Goal: Find specific page/section: Find specific page/section

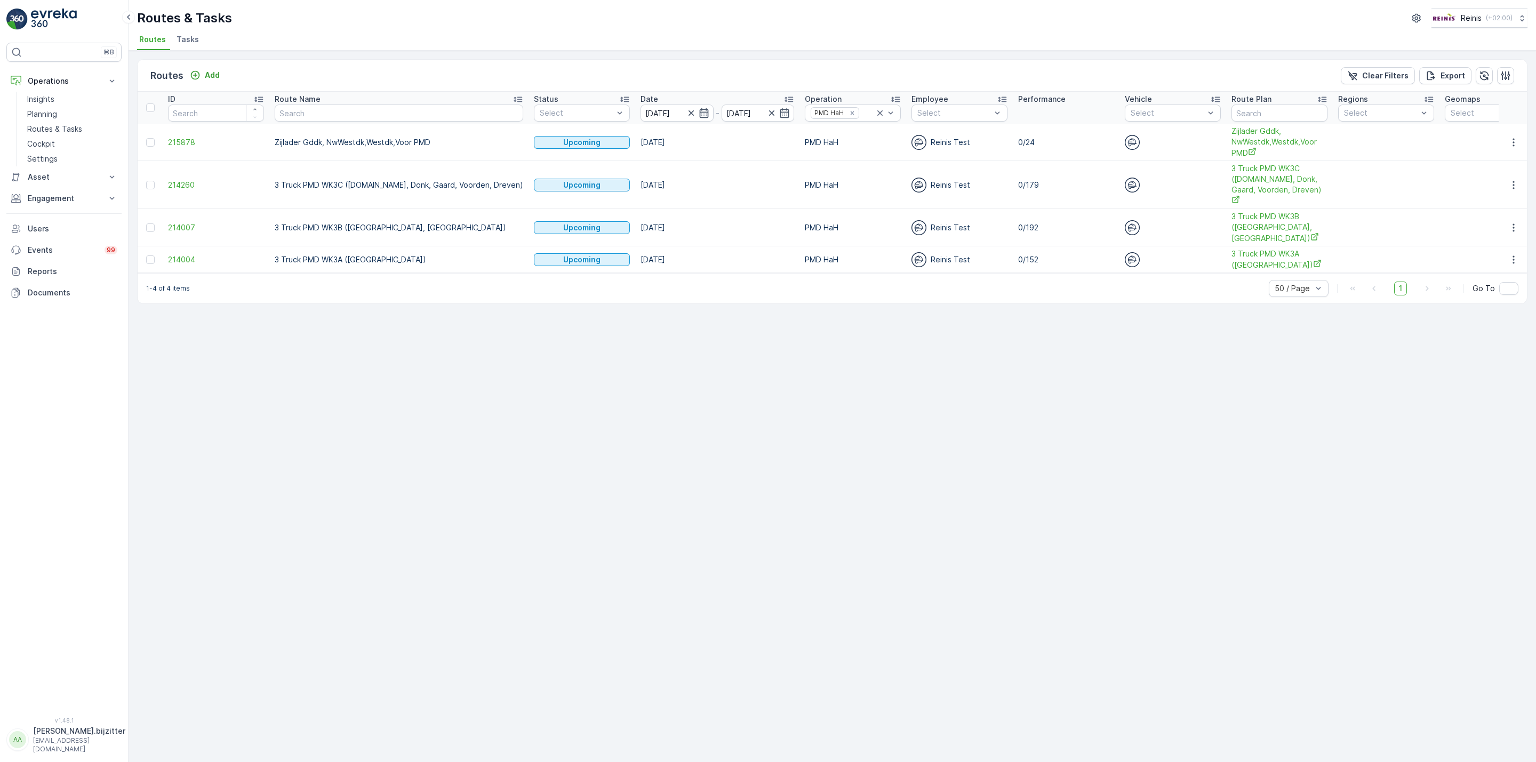
click at [317, 443] on div "Routes Add Clear Filters Export ID Route Name Status Select Date [DATE] - [DATE…" at bounding box center [833, 407] width 1408 height 712
drag, startPoint x: 581, startPoint y: 346, endPoint x: 591, endPoint y: 322, distance: 25.9
click at [584, 338] on div "Routes Add Clear Filters Export ID Route Name Status Select Date [DATE] - [DATE…" at bounding box center [833, 407] width 1408 height 712
click at [294, 497] on div "Routes Add Clear Filters Export ID Route Name Status Select Date [DATE] - [DATE…" at bounding box center [833, 407] width 1408 height 712
click at [261, 521] on div "Routes Add Clear Filters Export ID Route Name Status Select Date [DATE] - [DATE…" at bounding box center [833, 407] width 1408 height 712
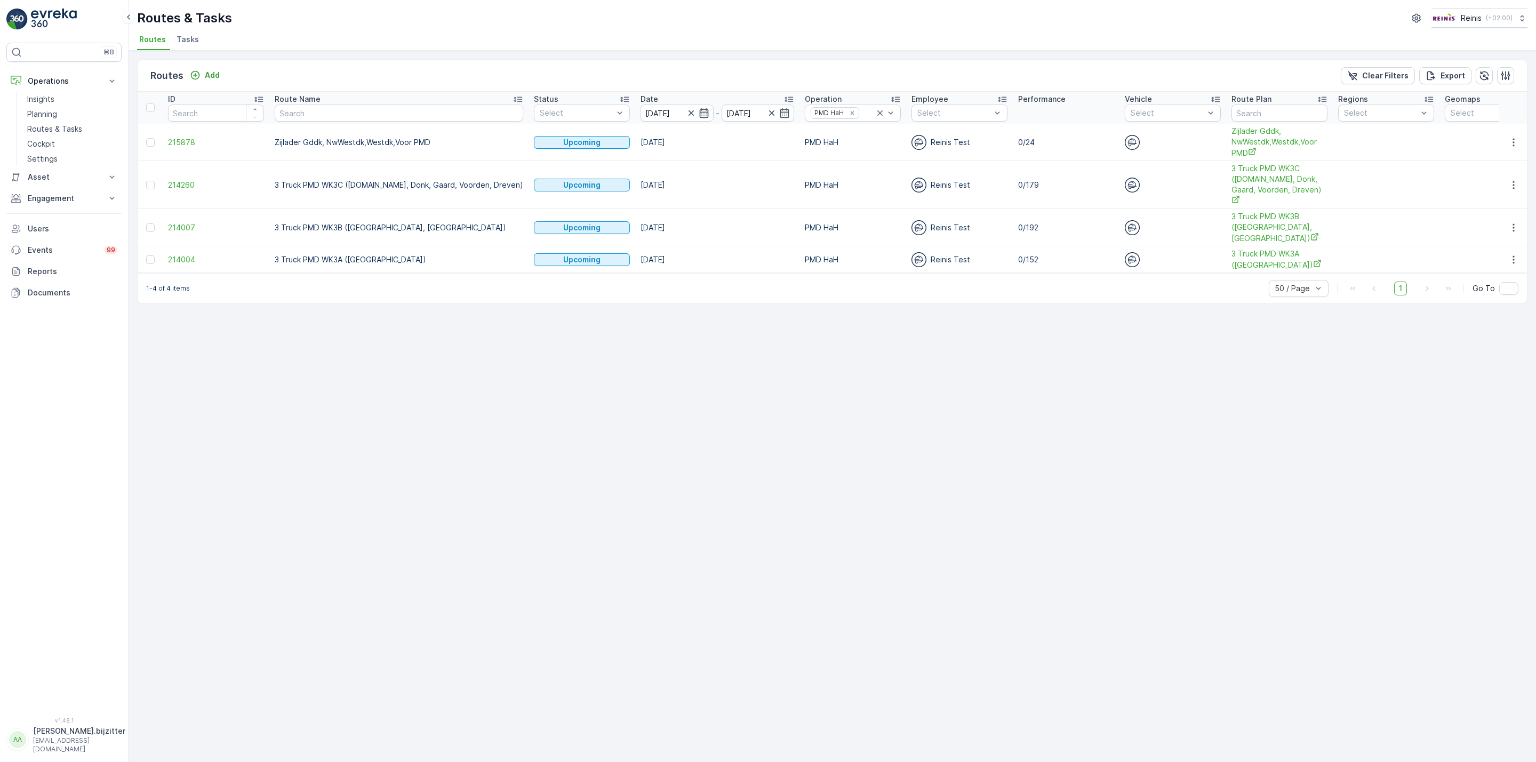
click at [412, 506] on div "Routes Add Clear Filters Export ID Route Name Status Select Date [DATE] - [DATE…" at bounding box center [833, 407] width 1408 height 712
drag, startPoint x: 414, startPoint y: 434, endPoint x: 354, endPoint y: 427, distance: 61.1
click at [413, 434] on div "Routes Add Clear Filters Export ID Route Name Status Select Date [DATE] - [DATE…" at bounding box center [833, 407] width 1408 height 712
click at [58, 131] on p "Routes & Tasks" at bounding box center [54, 129] width 55 height 11
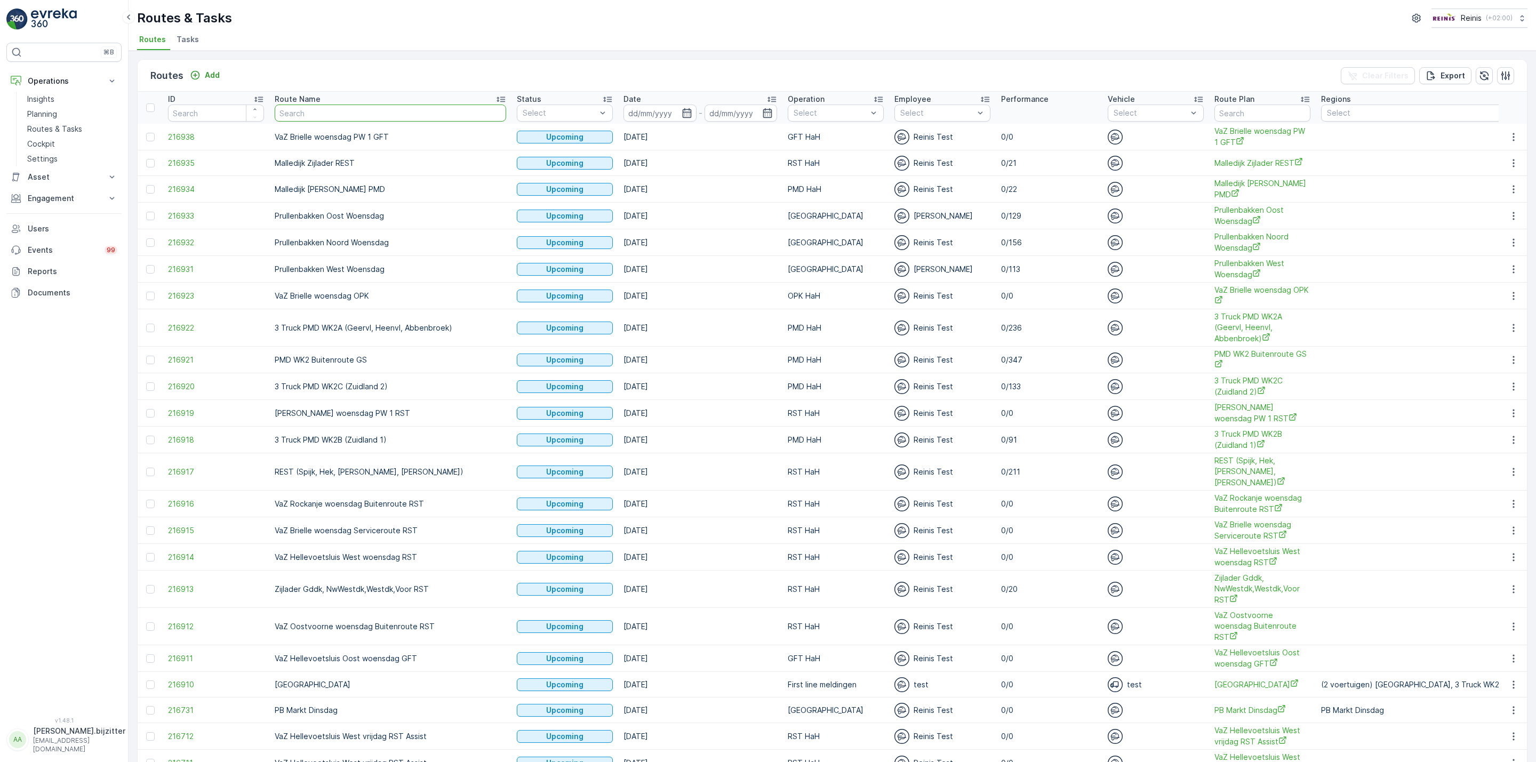
click at [321, 114] on input "text" at bounding box center [391, 113] width 232 height 17
click at [331, 109] on input "text" at bounding box center [391, 113] width 232 height 17
type input "VaZ"
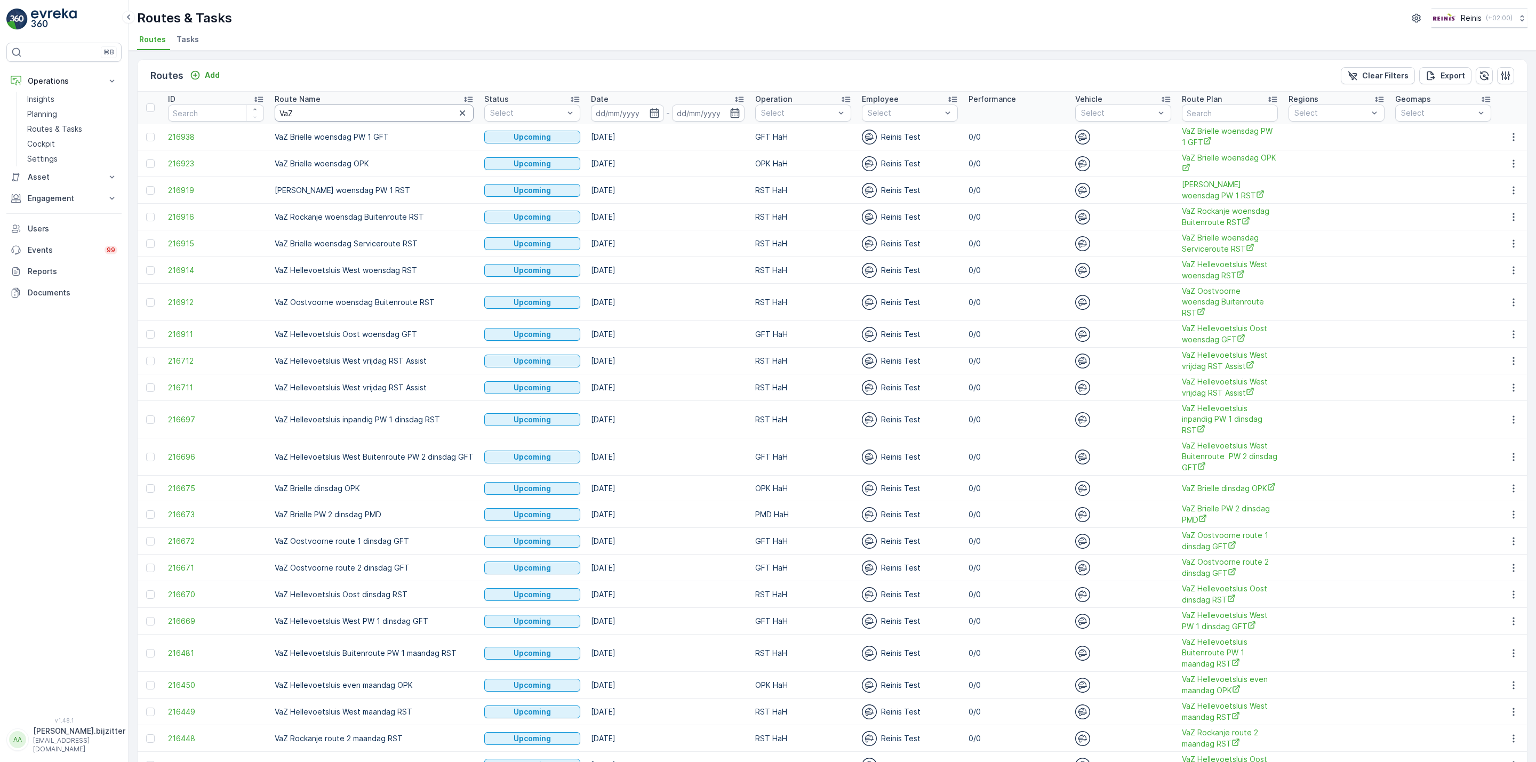
click at [324, 111] on input "VaZ" at bounding box center [374, 113] width 199 height 17
type input "VaZ"
type input "VaZ B"
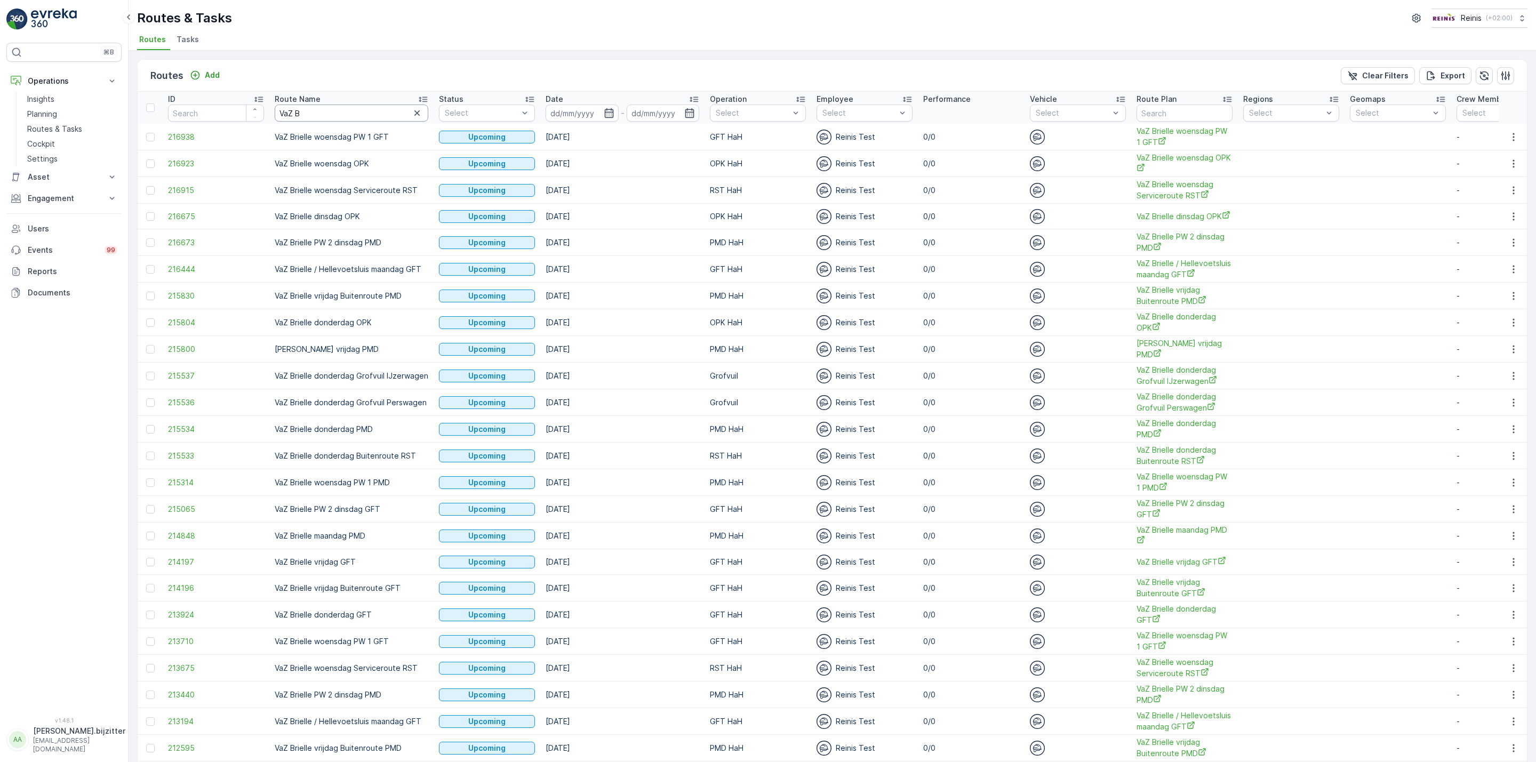
click at [342, 115] on input "VaZ B" at bounding box center [352, 113] width 154 height 17
paste input "rielle PW 2 dinsdag PMD"
type input "VaZ Brielle PW 2 dinsdag PMD"
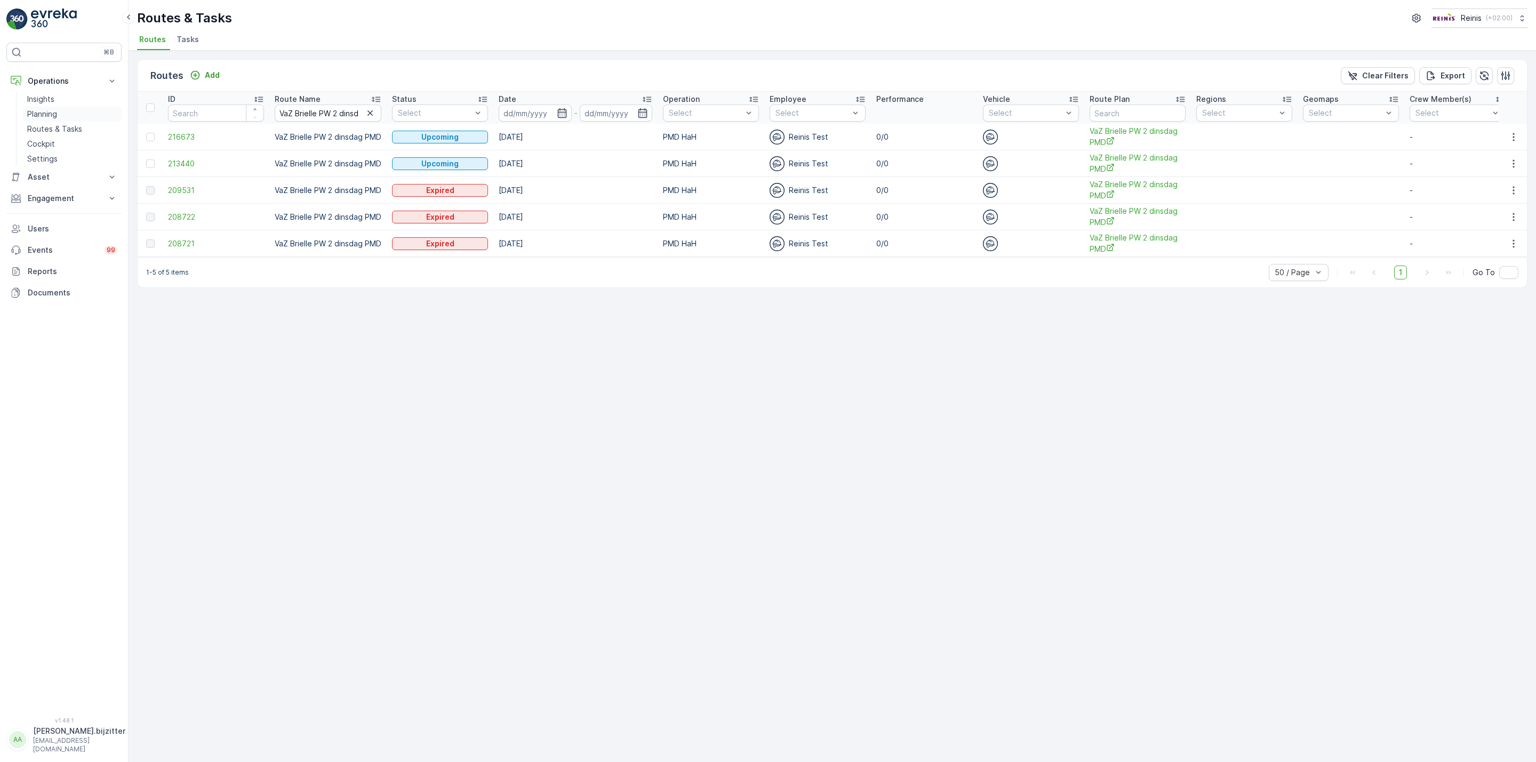
click at [48, 113] on p "Planning" at bounding box center [42, 114] width 30 height 11
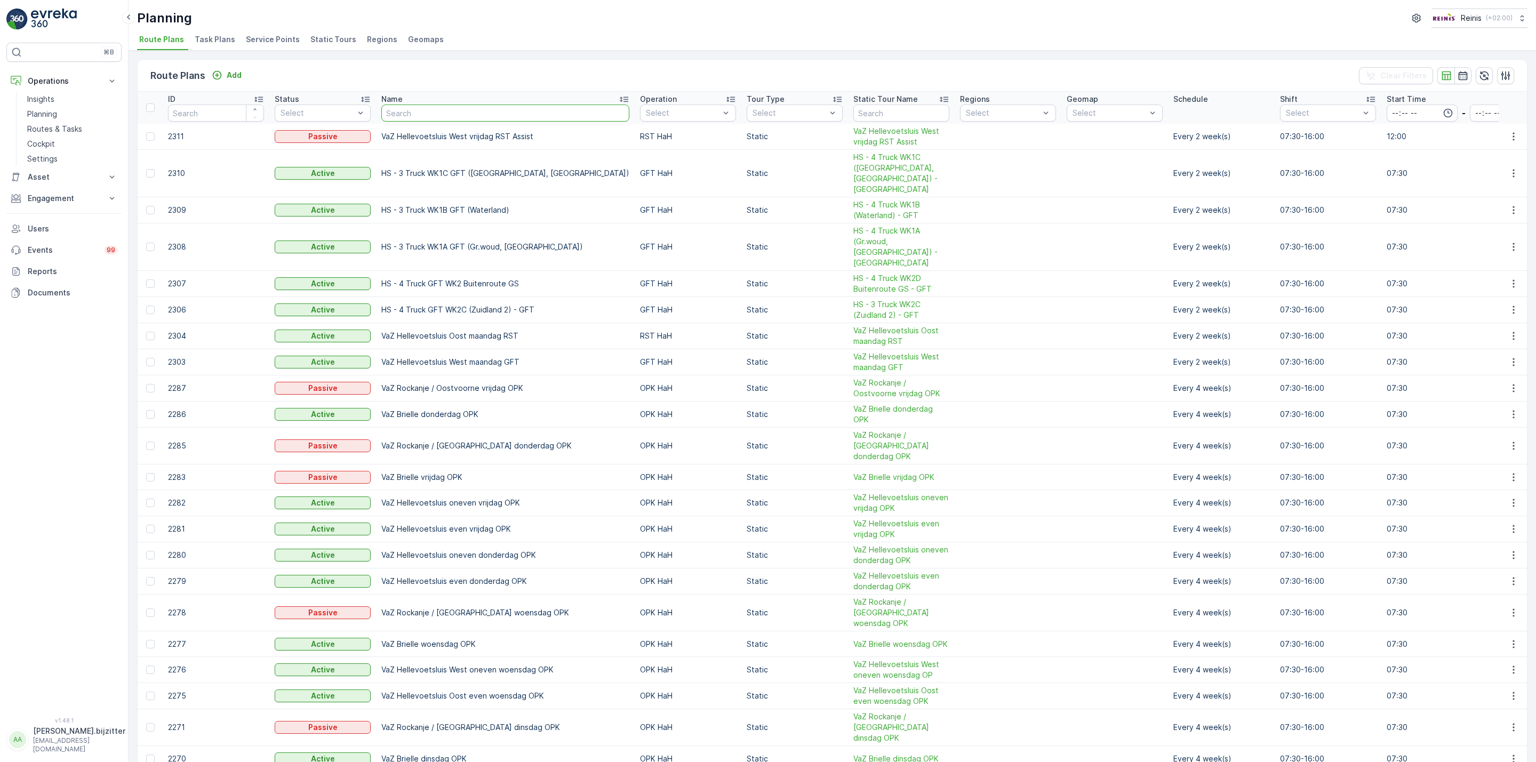
click at [414, 111] on input "text" at bounding box center [505, 113] width 248 height 17
paste input "VaZ Brielle PW 2 dinsdag PMD"
type input "VaZ Brielle PW 2 dinsdag PMD"
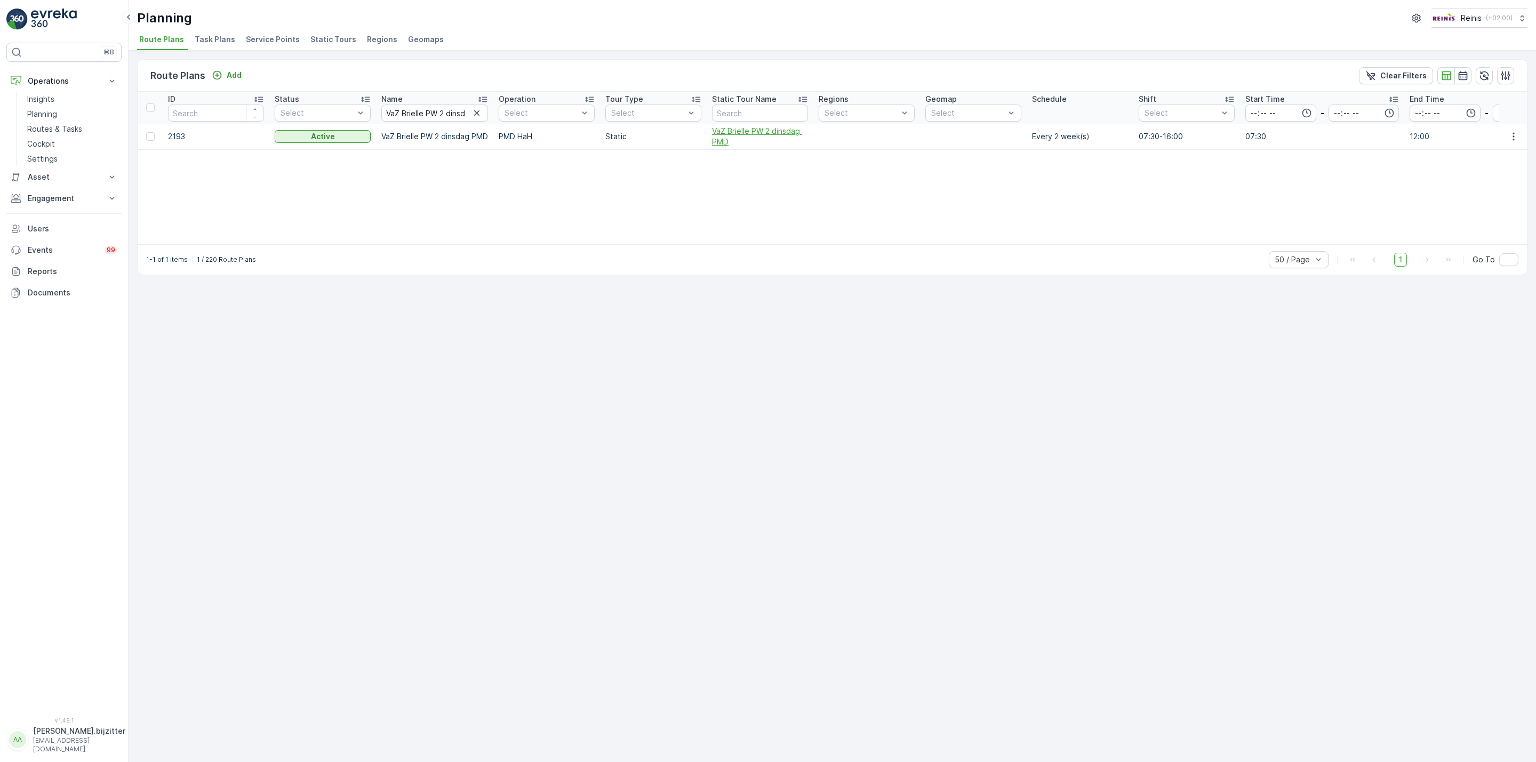
click at [728, 133] on span "VaZ Brielle PW 2 dinsdag PMD" at bounding box center [760, 136] width 96 height 21
click at [422, 113] on input "VaZ Brielle PW 2 dinsdag PMD" at bounding box center [434, 113] width 107 height 17
click at [475, 114] on icon "button" at bounding box center [477, 113] width 11 height 11
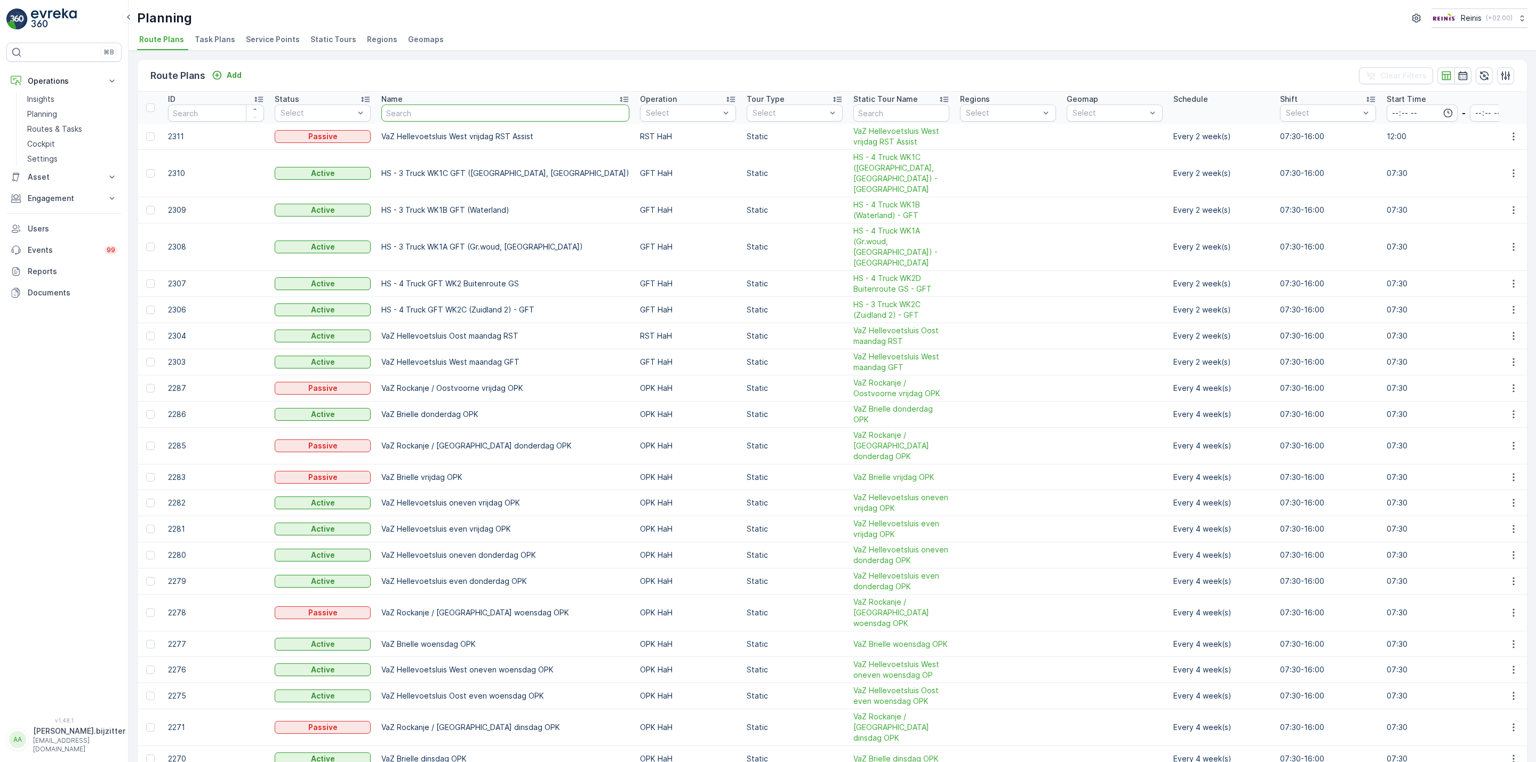
click at [457, 114] on input "text" at bounding box center [505, 113] width 248 height 17
paste input "[PERSON_NAME] PW 2 dinsdag"
type input "[PERSON_NAME] PW 2 dinsdag"
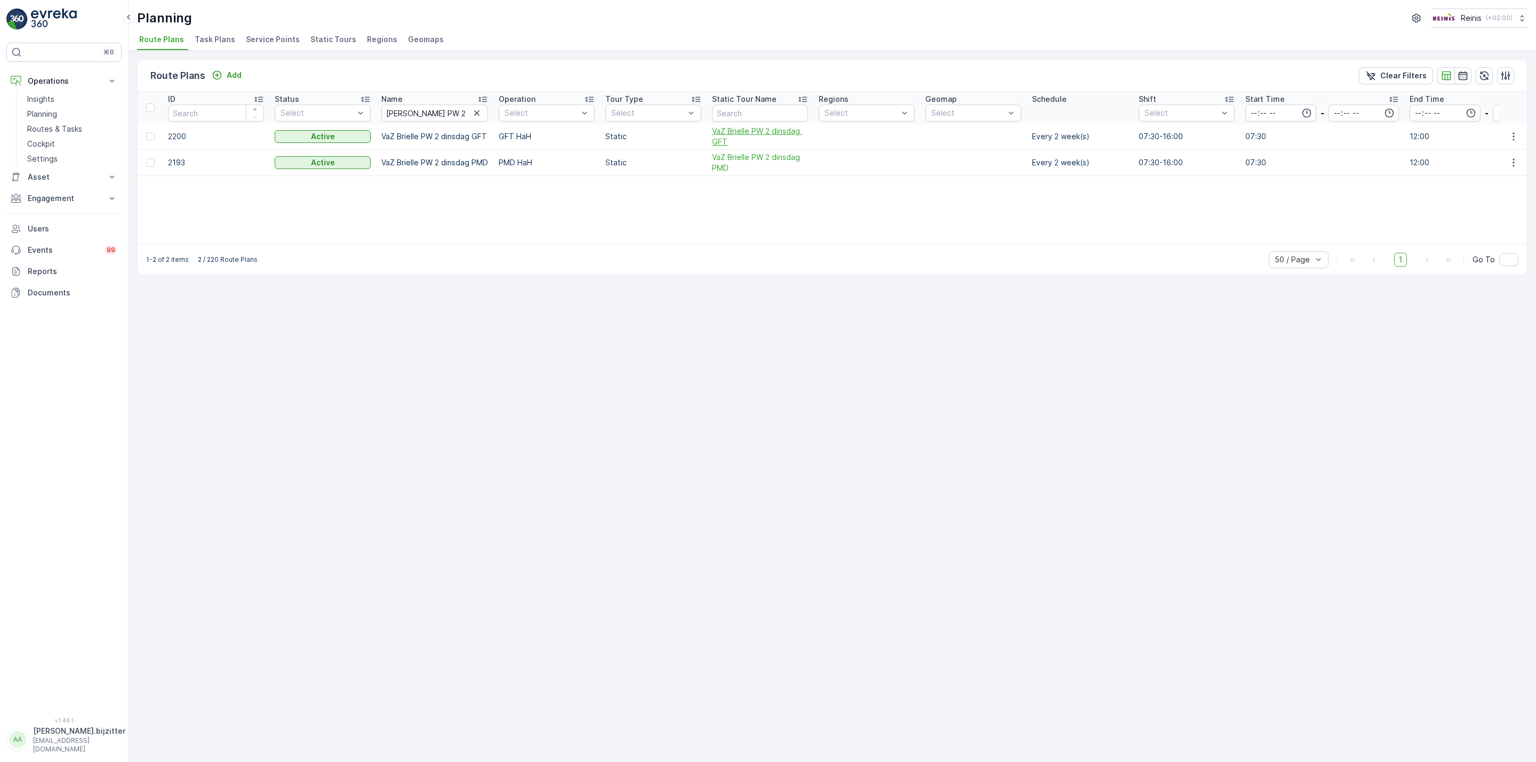
click at [756, 133] on span "VaZ Brielle PW 2 dinsdag GFT" at bounding box center [760, 136] width 96 height 21
click at [437, 116] on input "[PERSON_NAME] PW 2 dinsdag" at bounding box center [434, 113] width 107 height 17
click at [477, 113] on icon "button" at bounding box center [477, 113] width 11 height 11
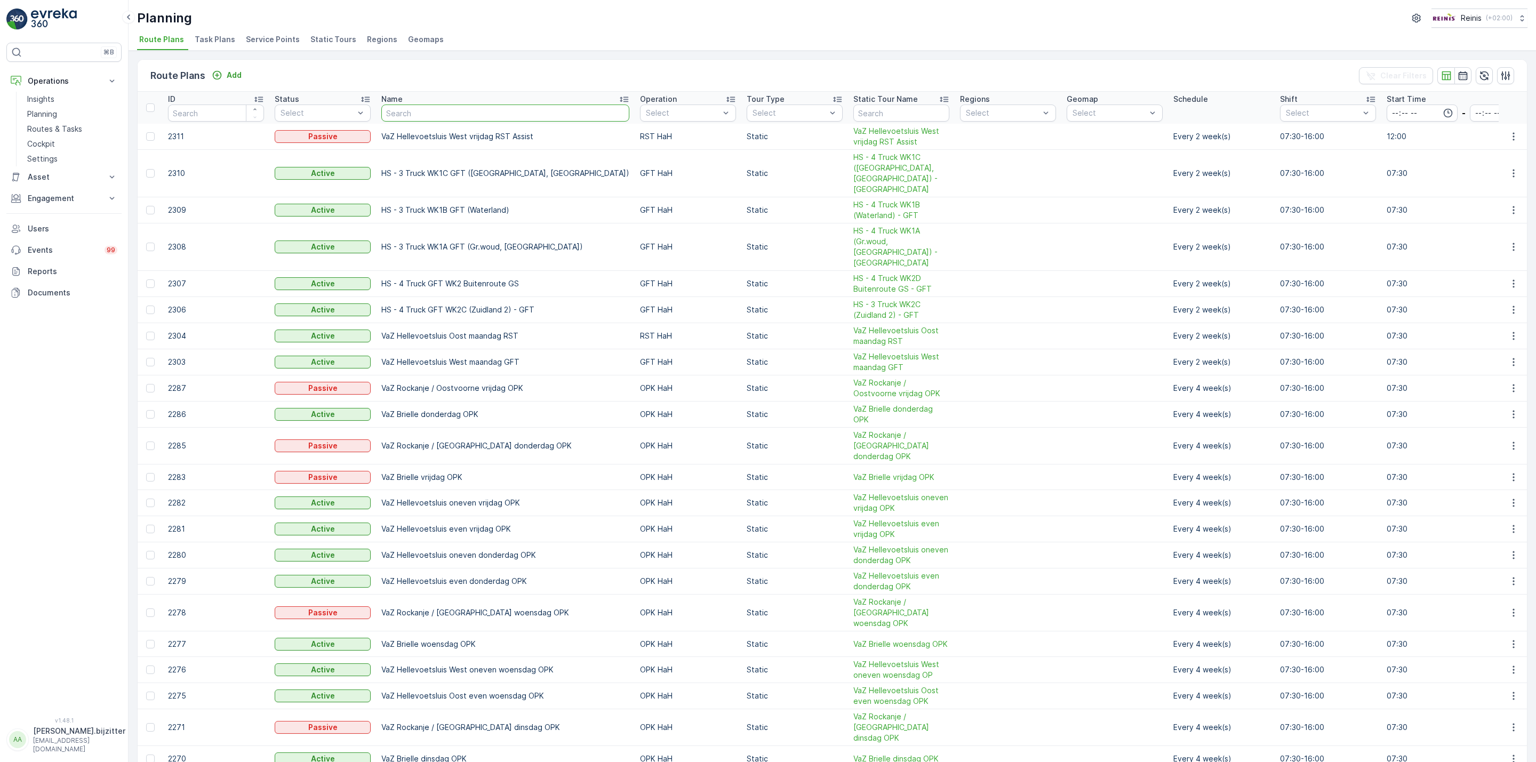
type input "VaZ Hellevoetsluis inpandig"
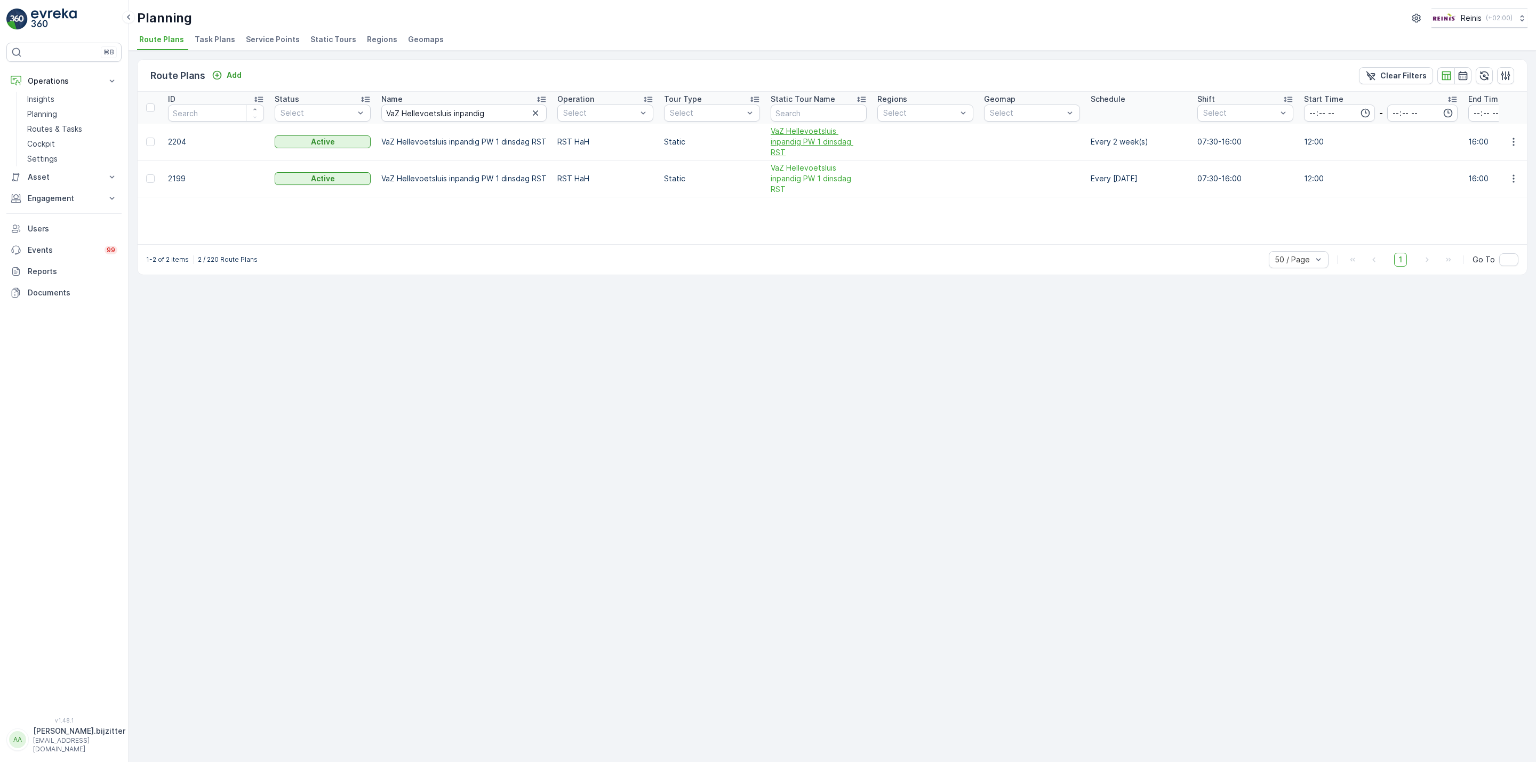
click at [796, 139] on span "VaZ Hellevoetsluis inpandig PW 1 dinsdag RST" at bounding box center [819, 142] width 96 height 32
click at [795, 177] on span "VaZ Hellevoetsluis inpandig PW 1 dinsdag RST" at bounding box center [819, 179] width 96 height 32
click at [537, 479] on div "Route Plans Add Clear Filters ID Status Select Name VaZ Hellevoetsluis inpandig…" at bounding box center [833, 407] width 1408 height 712
click at [532, 113] on icon "button" at bounding box center [535, 113] width 11 height 11
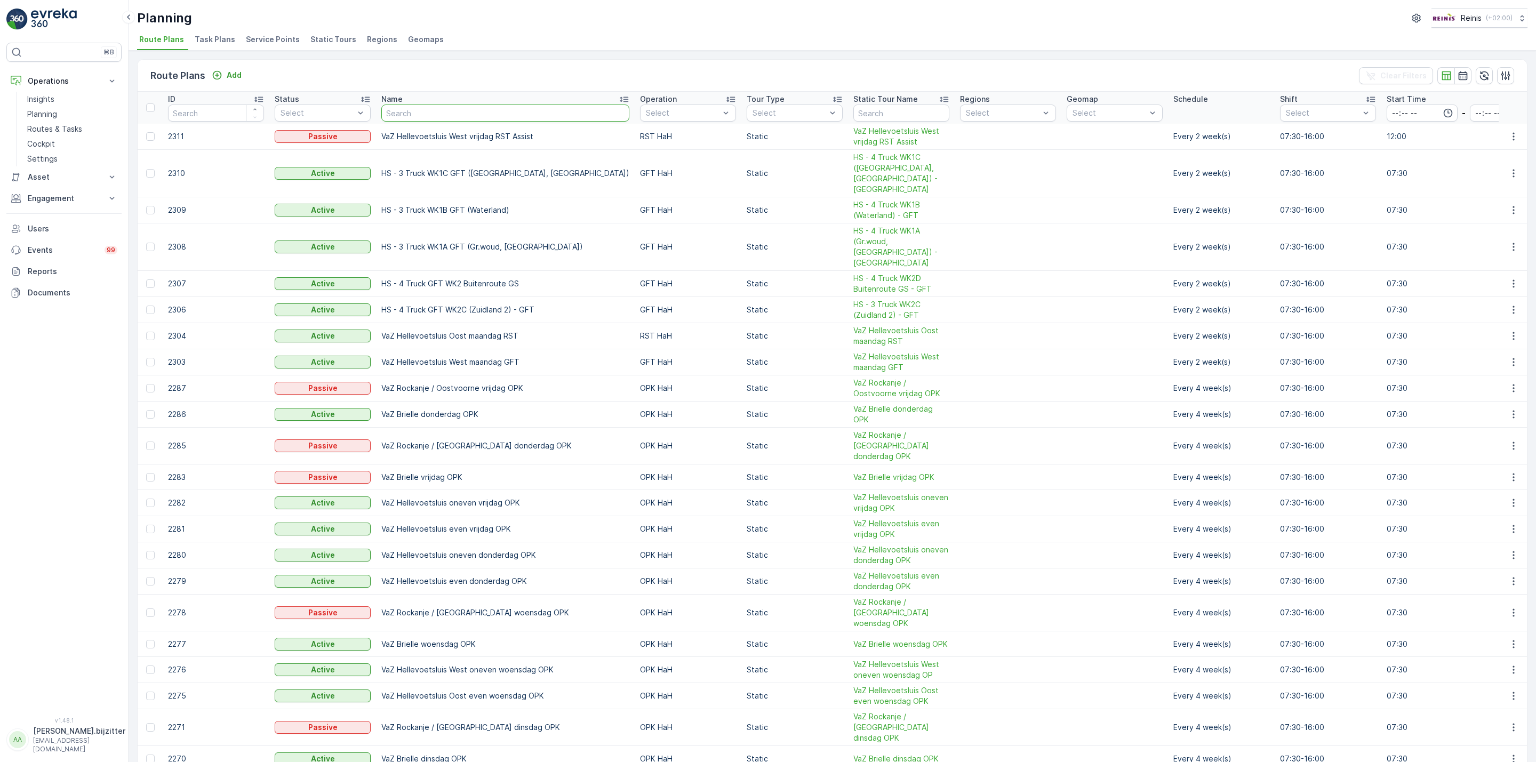
click at [463, 117] on input "text" at bounding box center [505, 113] width 248 height 17
paste input "VaZ Hellevoetsluis Oost vrijdag"
type input "VaZ Hellevoetsluis Oost vrijdag"
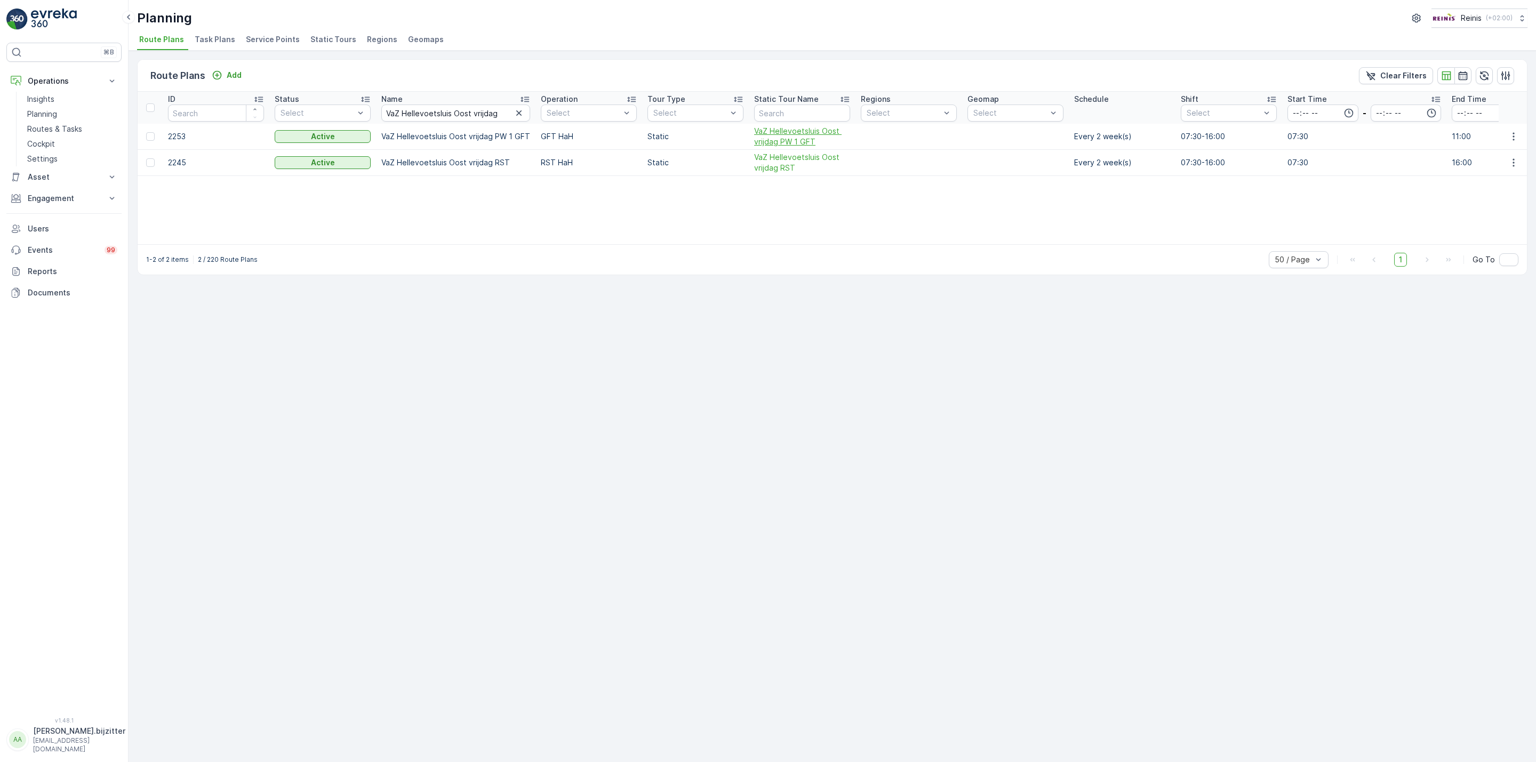
click at [804, 138] on span "VaZ Hellevoetsluis Oost vrijdag PW 1 GFT" at bounding box center [802, 136] width 96 height 21
click at [769, 169] on span "VaZ Hellevoetsluis Oost vrijdag RST" at bounding box center [802, 162] width 96 height 21
click at [516, 112] on icon "button" at bounding box center [518, 112] width 5 height 5
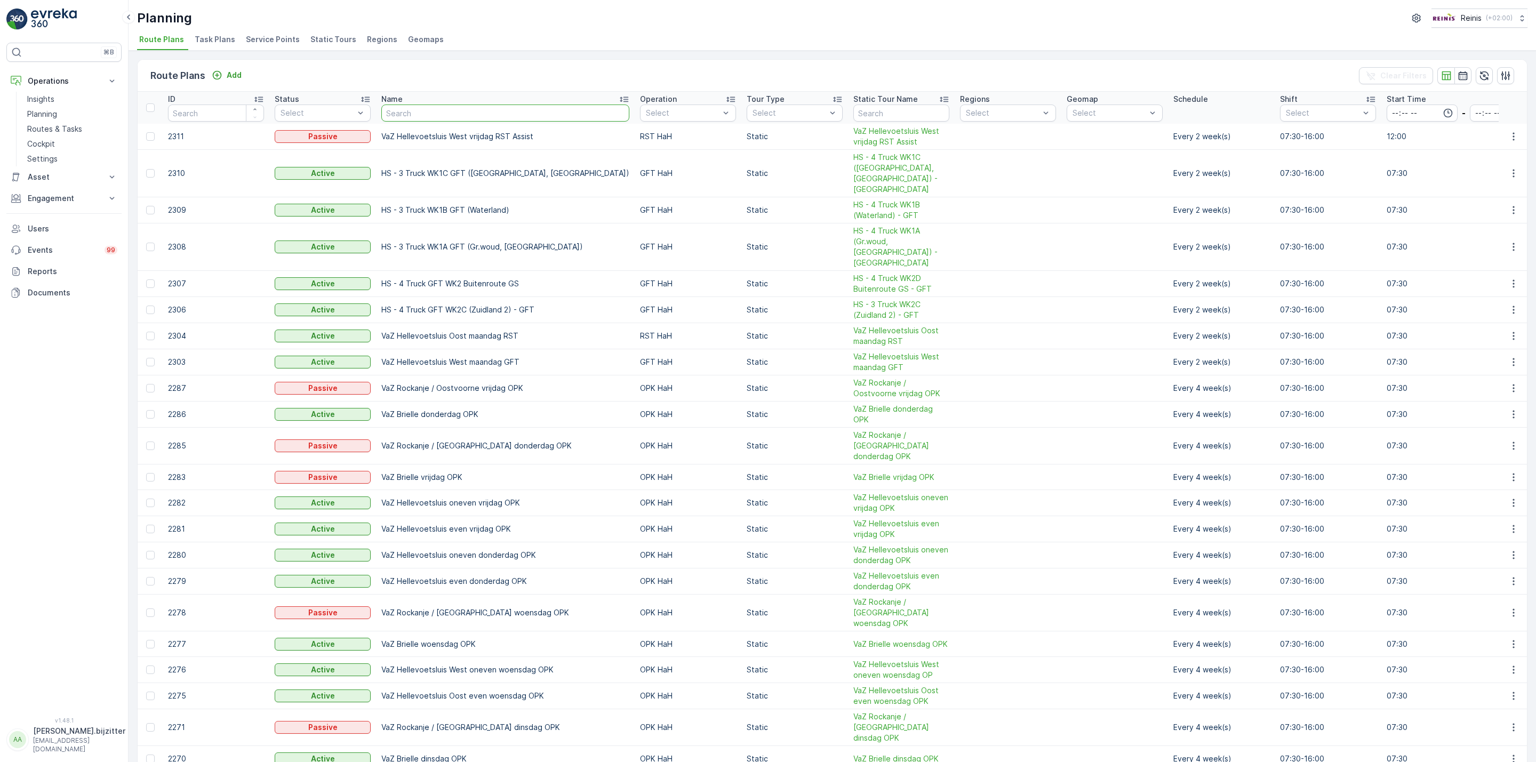
click at [456, 115] on input "text" at bounding box center [505, 113] width 248 height 17
type input "service Brielle"
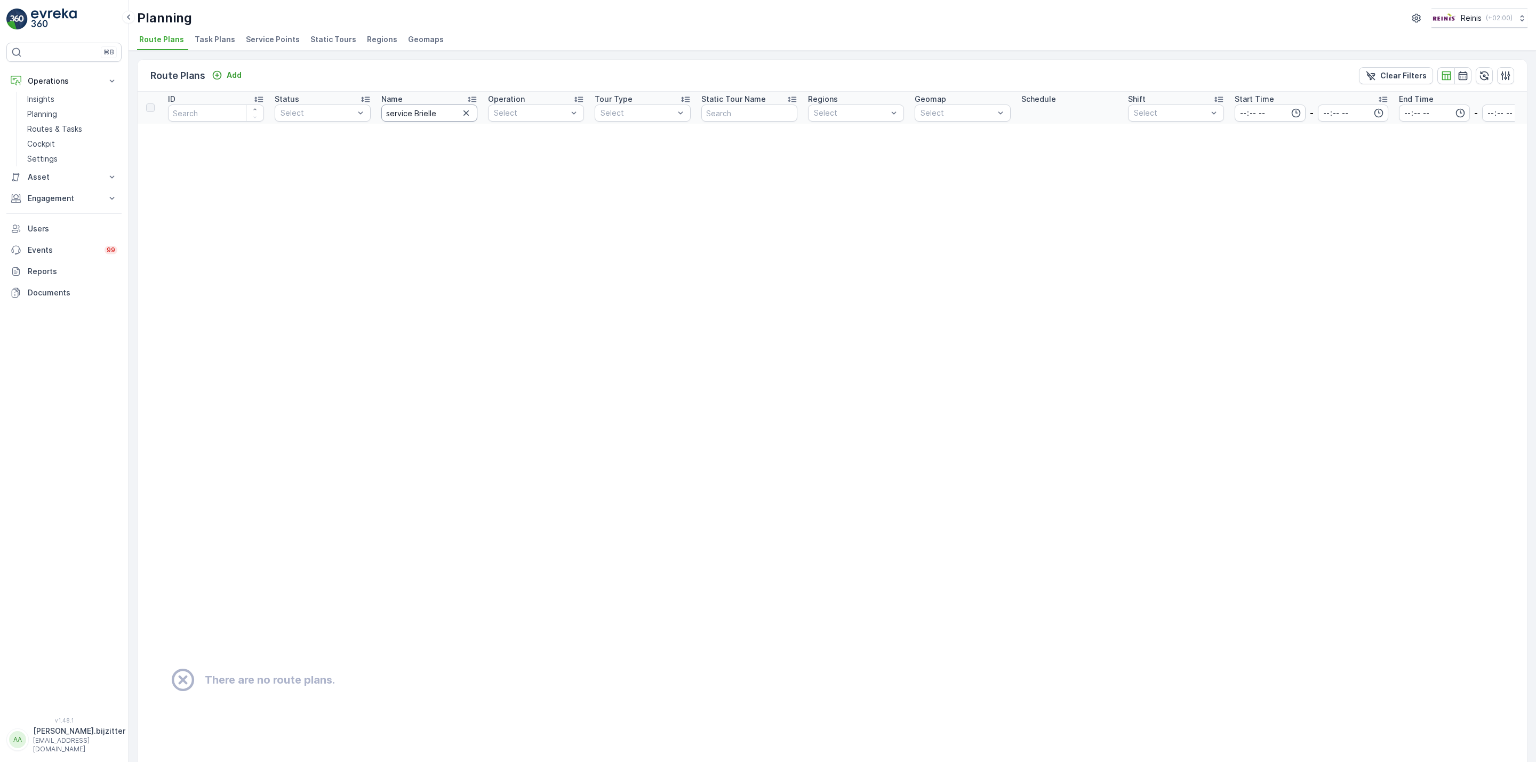
click at [426, 117] on input "service Brielle" at bounding box center [429, 113] width 96 height 17
type input "service"
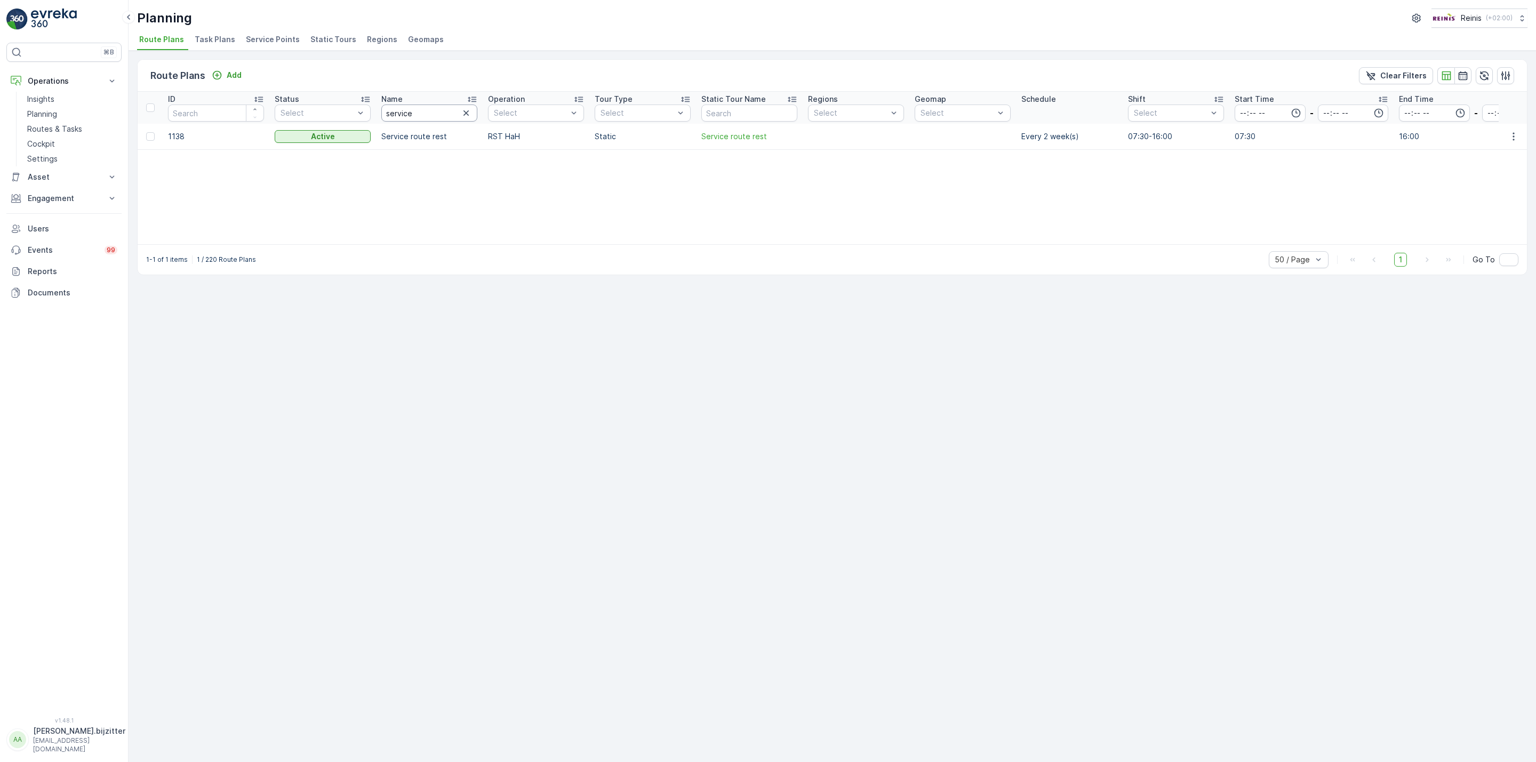
click at [420, 110] on input "service" at bounding box center [429, 113] width 96 height 17
type input "service"
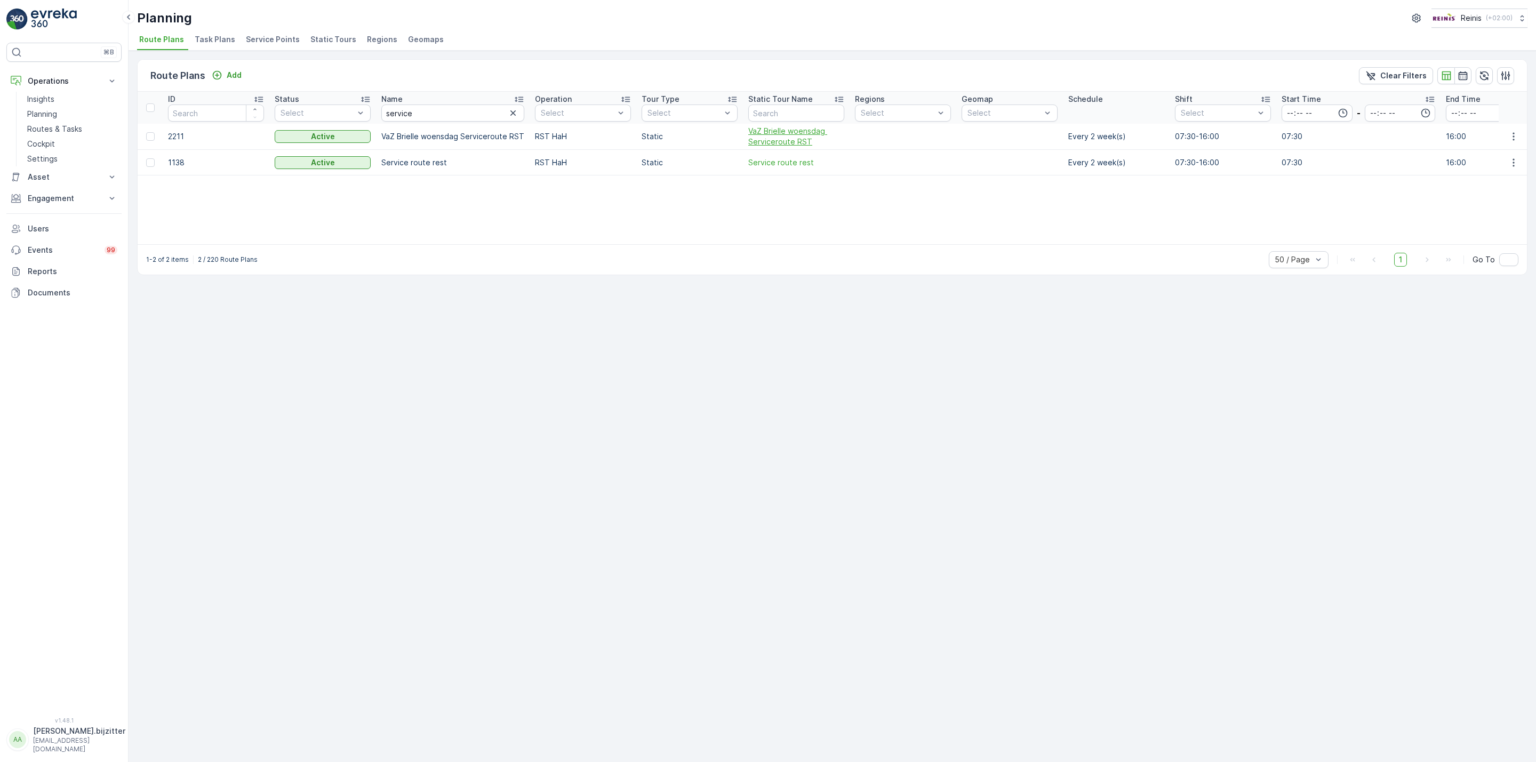
click at [774, 136] on span "VaZ Brielle woensdag Serviceroute RST" at bounding box center [796, 136] width 96 height 21
